Goal: Navigation & Orientation: Find specific page/section

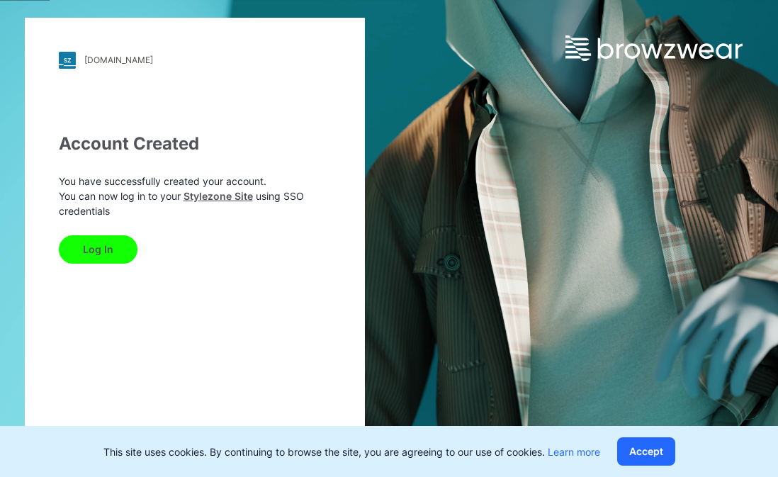
click at [86, 251] on button "Log In" at bounding box center [98, 249] width 79 height 28
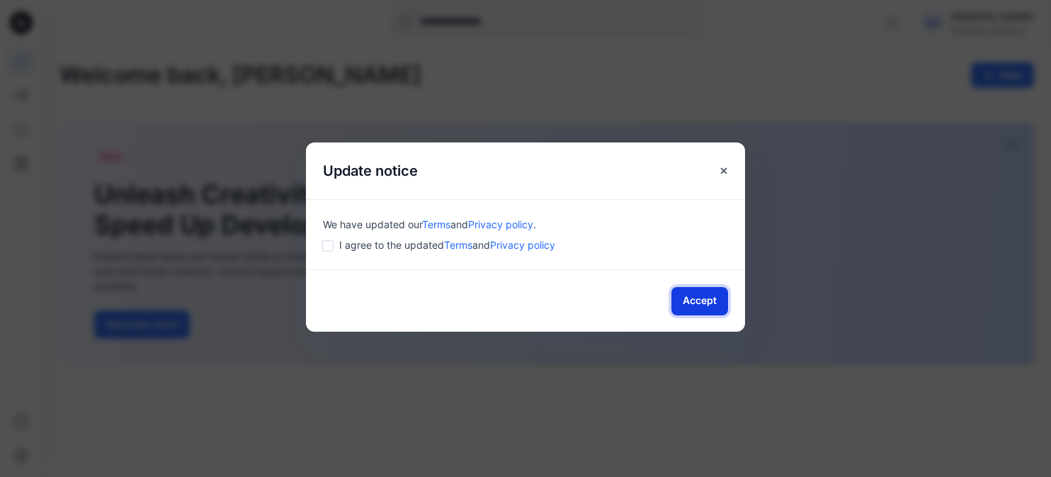
click at [701, 296] on button "Accept" at bounding box center [700, 301] width 57 height 28
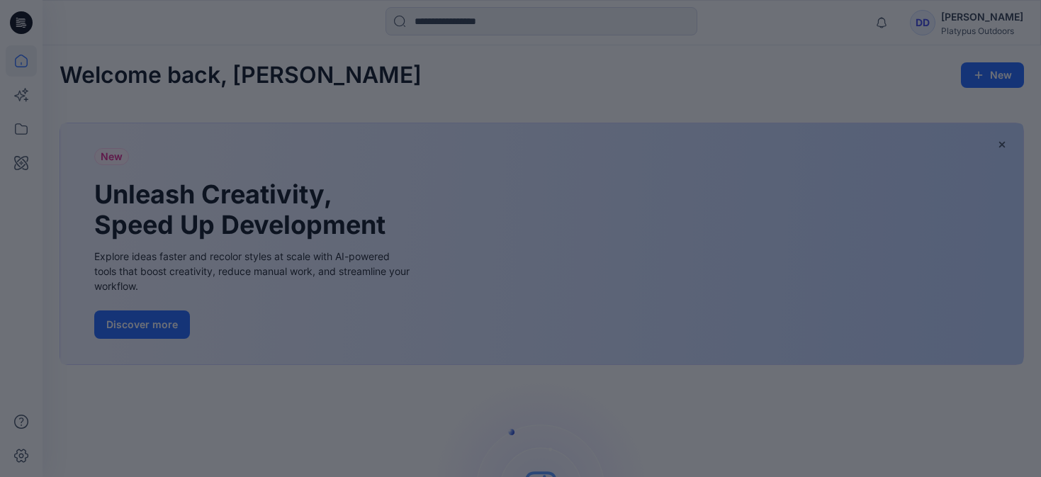
click at [869, 94] on div at bounding box center [520, 238] width 1041 height 477
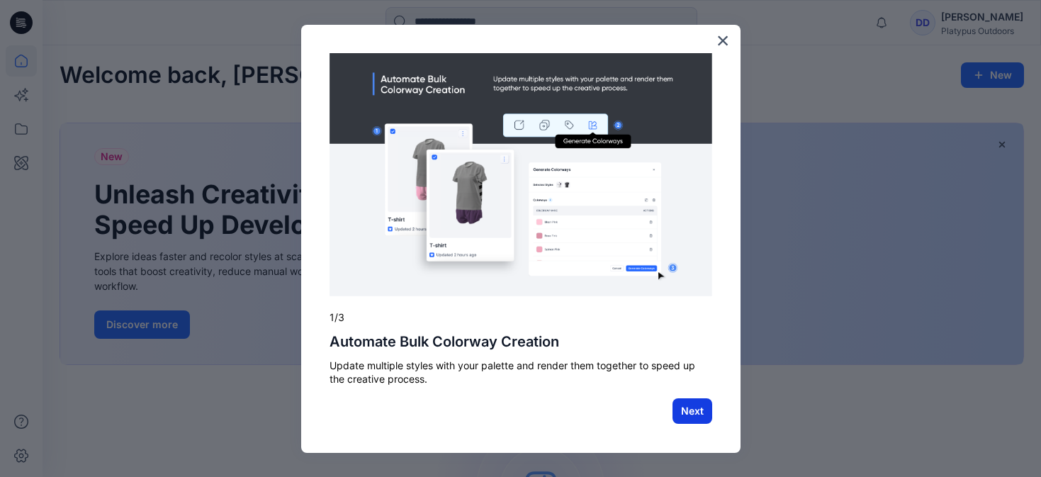
click at [686, 409] on button "Next" at bounding box center [692, 411] width 40 height 26
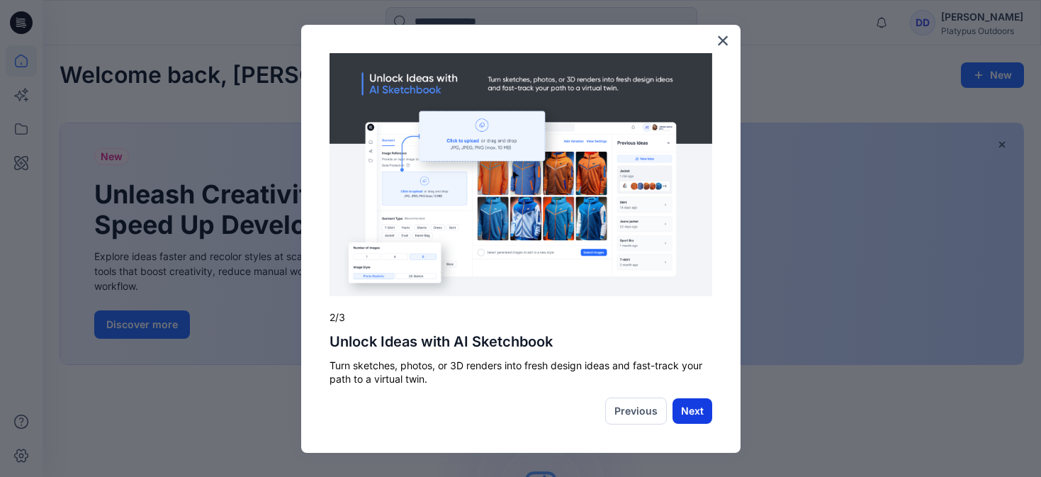
click at [694, 407] on button "Next" at bounding box center [692, 411] width 40 height 26
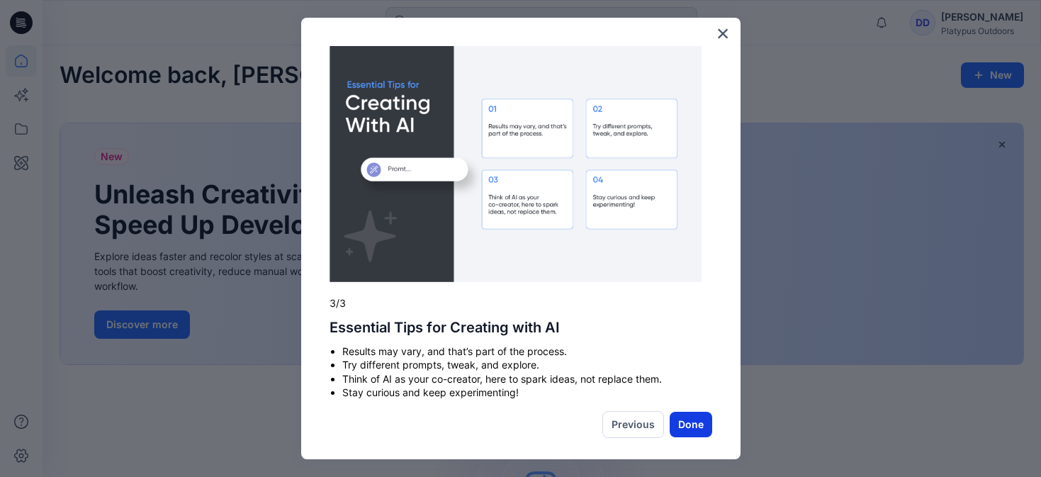
click at [683, 422] on button "Done" at bounding box center [690, 425] width 43 height 26
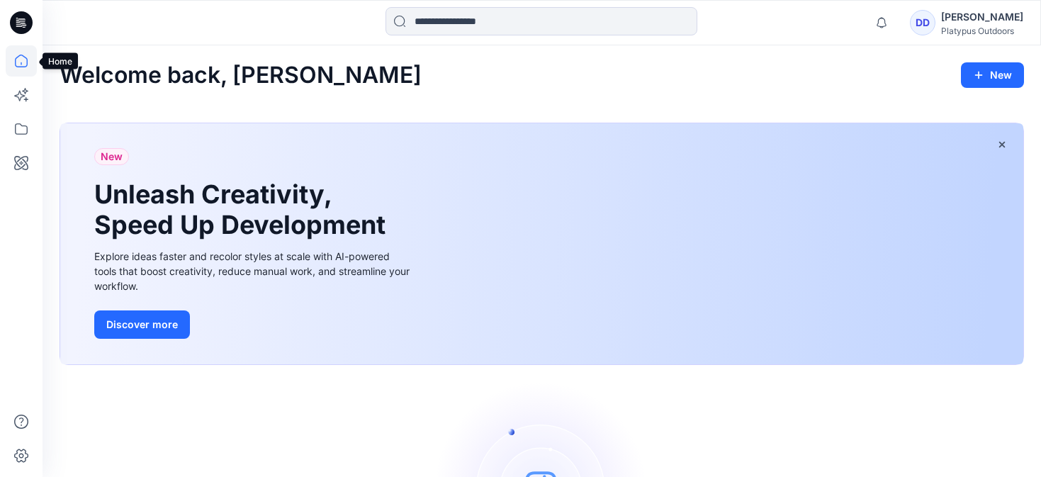
click at [23, 54] on icon at bounding box center [21, 60] width 31 height 31
click at [17, 55] on icon at bounding box center [21, 60] width 31 height 31
click at [26, 21] on icon at bounding box center [21, 22] width 23 height 23
